Goal: Check status: Check status

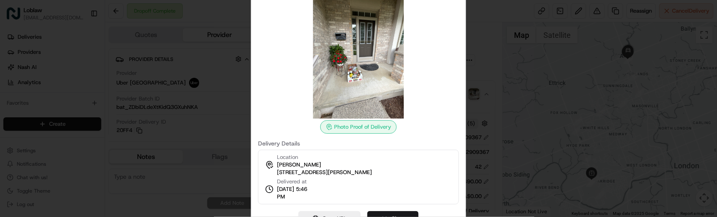
click at [500, 98] on div at bounding box center [358, 108] width 717 height 217
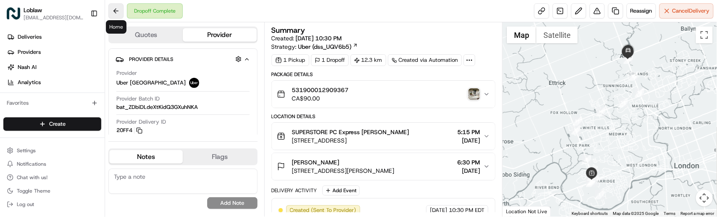
click at [119, 14] on button at bounding box center [115, 10] width 15 height 15
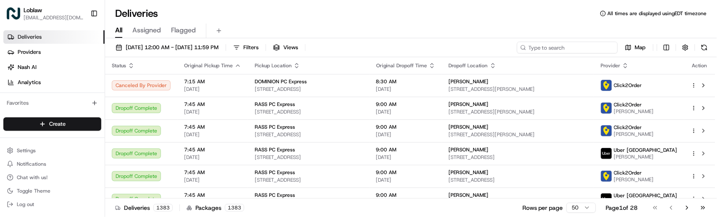
click at [589, 42] on input at bounding box center [567, 48] width 101 height 12
paste input "531900012922467"
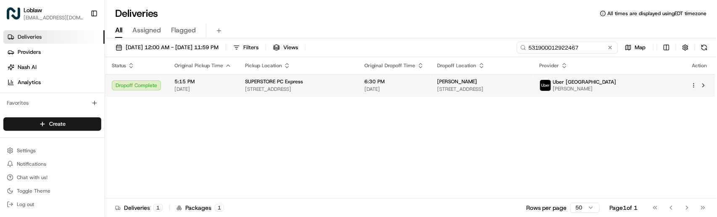
type input "531900012922467"
click at [306, 82] on div "SUPERSTORE PC Express" at bounding box center [298, 81] width 106 height 7
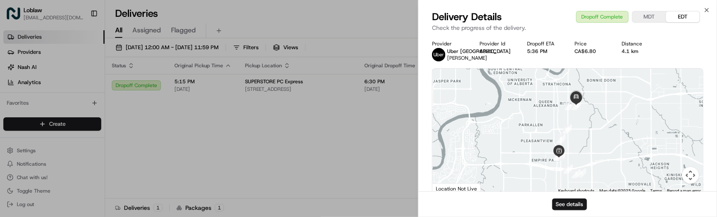
click at [572, 211] on div "See details" at bounding box center [568, 204] width 298 height 26
click at [569, 203] on button "See details" at bounding box center [569, 204] width 35 height 12
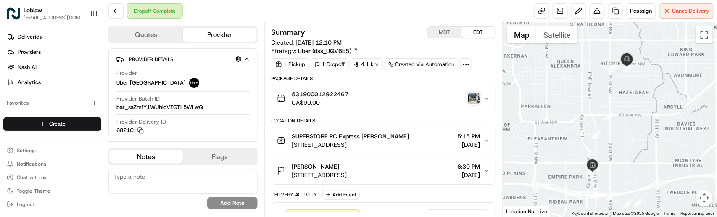
click at [476, 102] on img "button" at bounding box center [474, 98] width 12 height 12
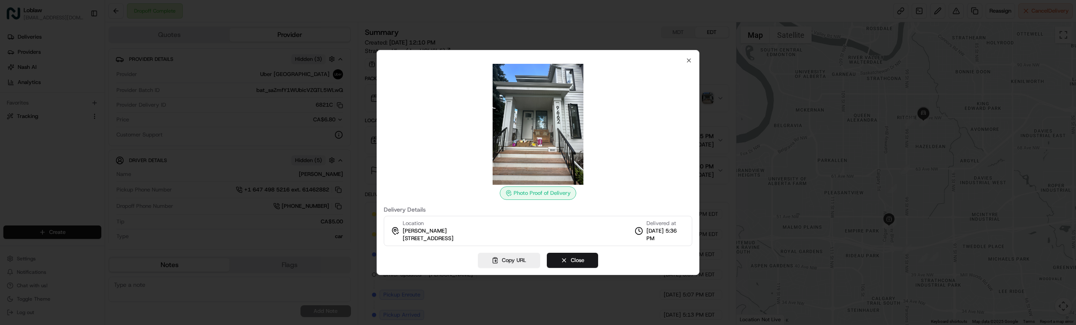
click at [717, 165] on div at bounding box center [538, 162] width 1076 height 325
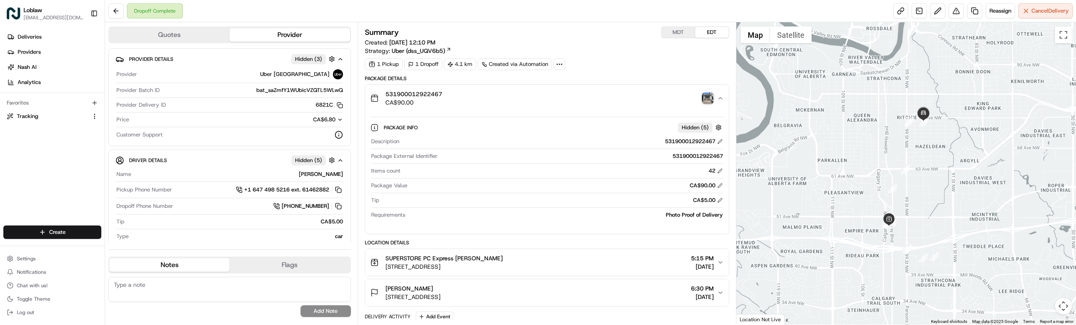
click at [714, 112] on button "531900012922467 CA$90.00" at bounding box center [547, 98] width 364 height 27
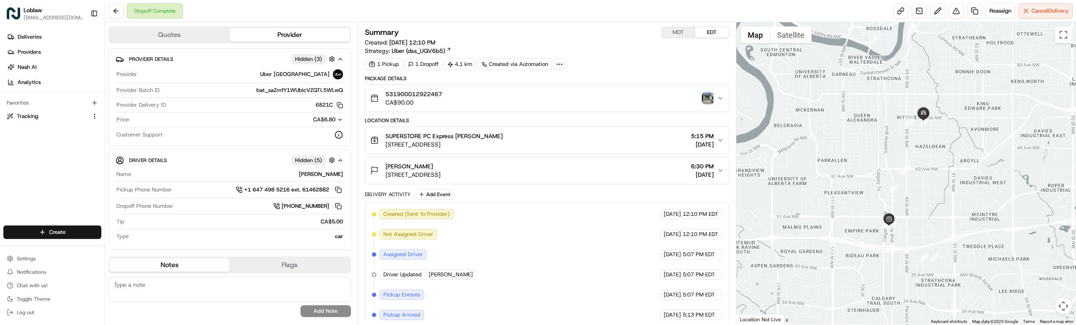
click at [712, 100] on img "button" at bounding box center [708, 98] width 12 height 12
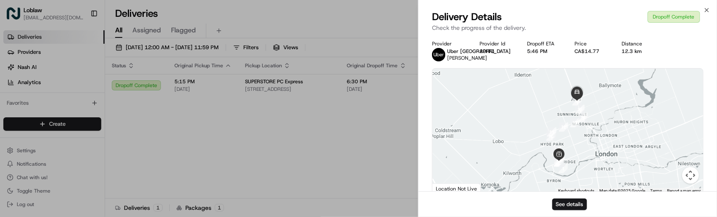
scroll to position [99, 0]
